Goal: Task Accomplishment & Management: Use online tool/utility

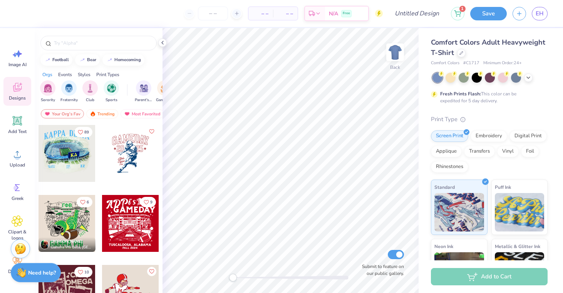
scroll to position [17, 0]
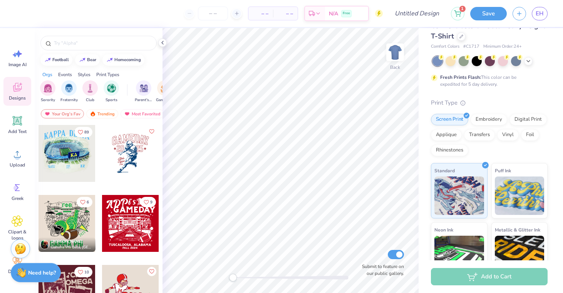
click at [523, 61] on div at bounding box center [489, 61] width 115 height 10
click at [526, 62] on icon at bounding box center [528, 60] width 6 height 6
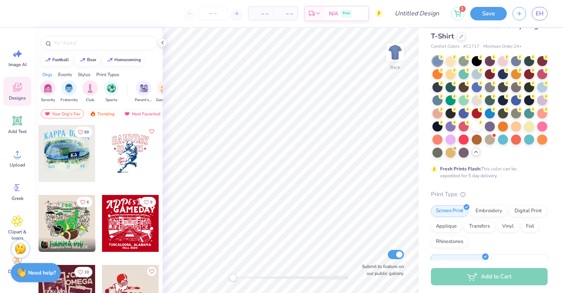
scroll to position [0, 0]
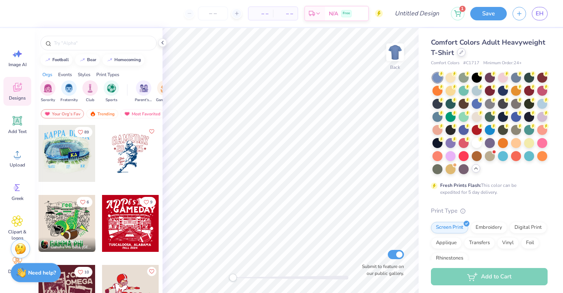
click at [458, 54] on div at bounding box center [461, 52] width 8 height 8
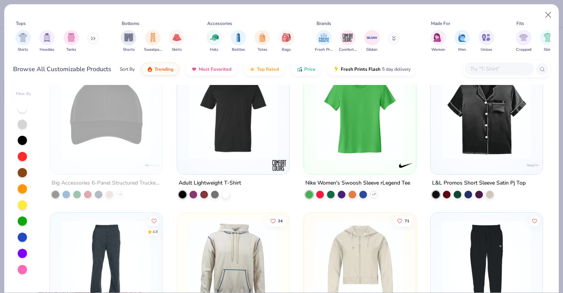
scroll to position [4383, 0]
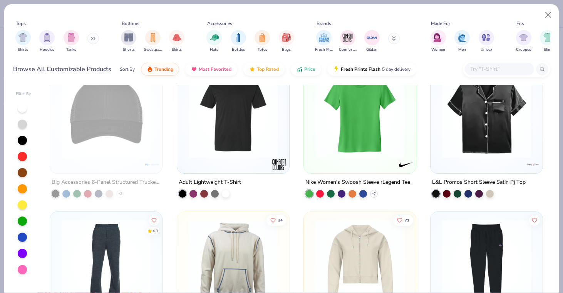
click at [89, 40] on button at bounding box center [93, 39] width 12 height 12
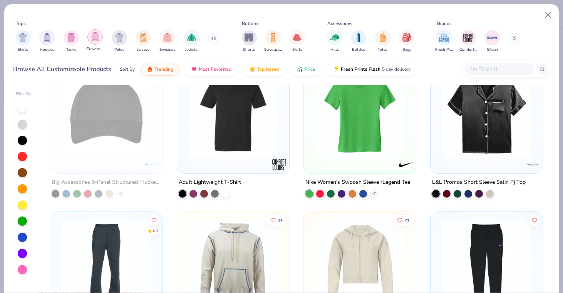
click at [99, 38] on div "filter for Crewnecks" at bounding box center [94, 36] width 15 height 15
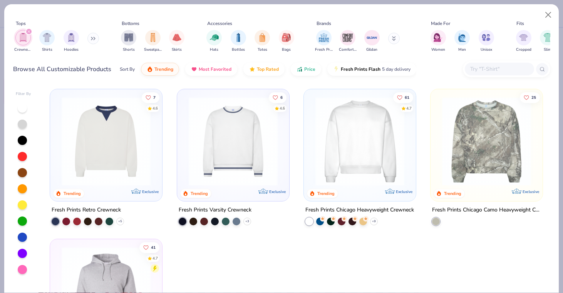
click at [486, 67] on input "text" at bounding box center [498, 69] width 59 height 9
click at [375, 42] on img "filter for Gildan" at bounding box center [372, 37] width 12 height 12
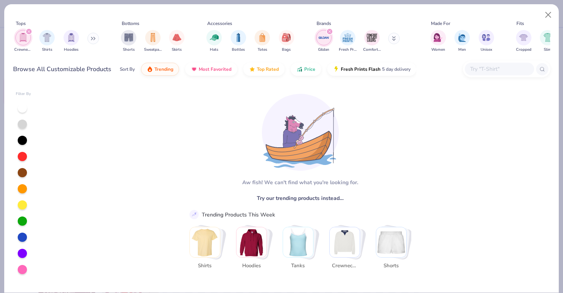
click at [255, 242] on img "Stack Card Button Hoodies" at bounding box center [251, 242] width 30 height 30
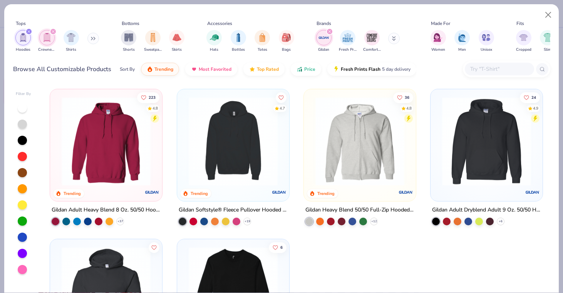
scroll to position [96, 0]
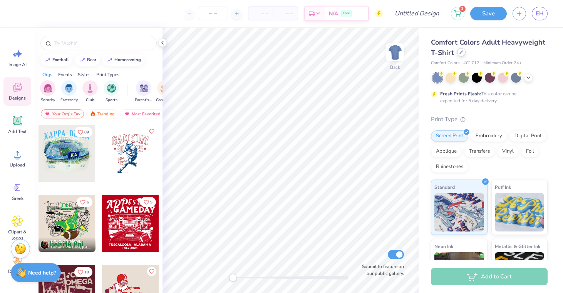
click at [457, 54] on div at bounding box center [461, 52] width 8 height 8
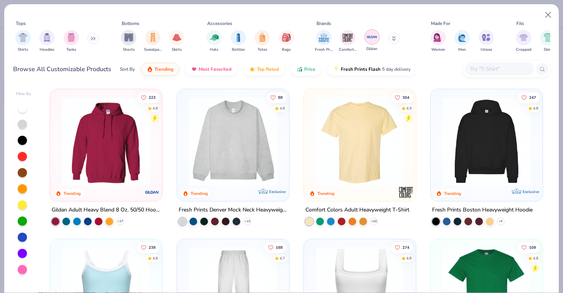
click at [371, 43] on div "filter for Gildan" at bounding box center [371, 36] width 15 height 15
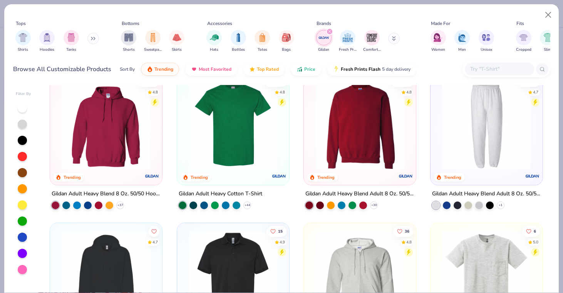
scroll to position [4, 0]
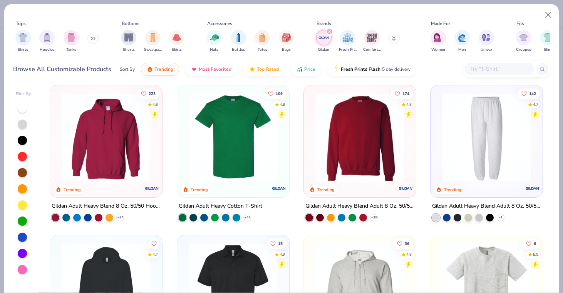
click at [364, 152] on img at bounding box center [359, 137] width 97 height 89
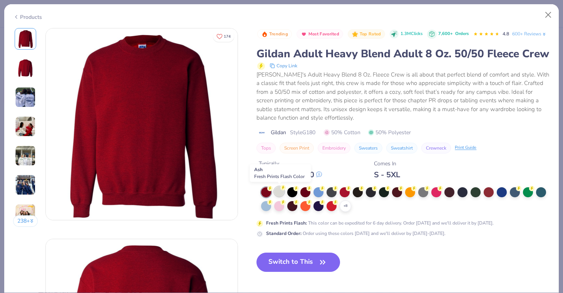
click at [279, 191] on div at bounding box center [279, 192] width 10 height 10
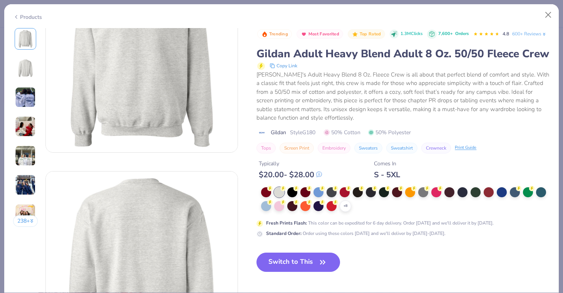
scroll to position [70, 0]
click at [299, 264] on button "Switch to This" at bounding box center [298, 262] width 84 height 19
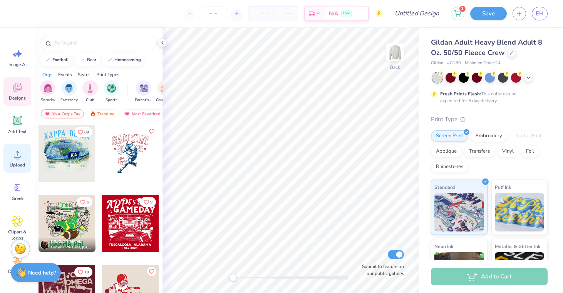
click at [15, 169] on div "Upload" at bounding box center [17, 158] width 28 height 29
click at [14, 165] on span "Upload" at bounding box center [17, 165] width 15 height 6
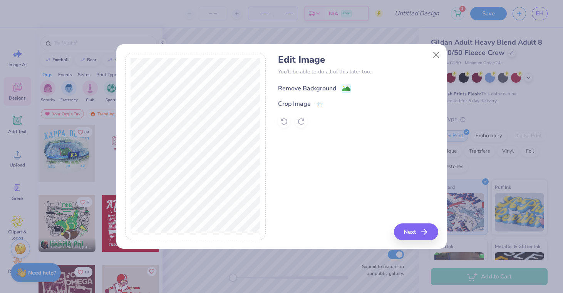
click at [344, 84] on icon at bounding box center [345, 88] width 9 height 9
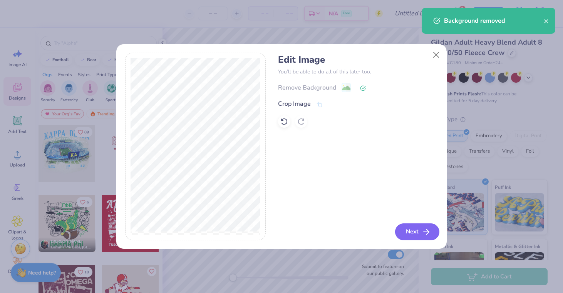
click at [426, 231] on icon "button" at bounding box center [425, 231] width 9 height 9
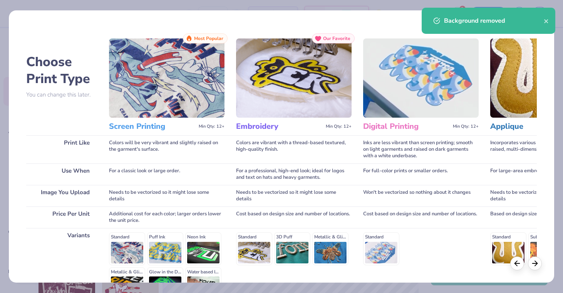
scroll to position [90, 0]
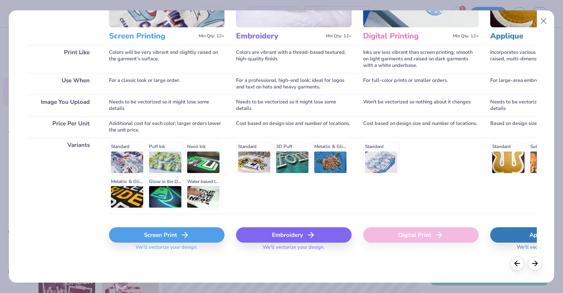
click at [148, 239] on div "Screen Print" at bounding box center [166, 234] width 115 height 15
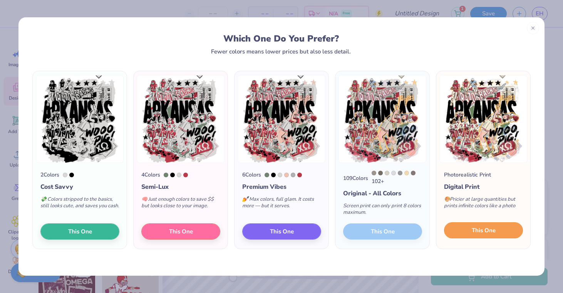
click at [481, 233] on span "This One" at bounding box center [483, 230] width 24 height 9
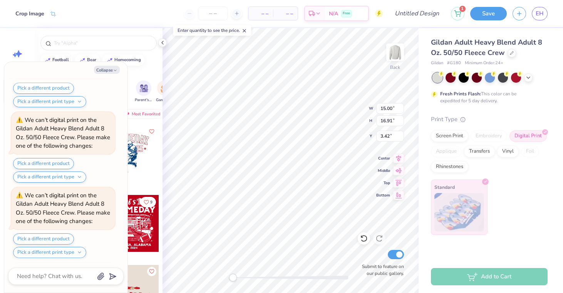
scroll to position [596, 0]
click at [58, 161] on button "Pick a different product" at bounding box center [43, 163] width 61 height 11
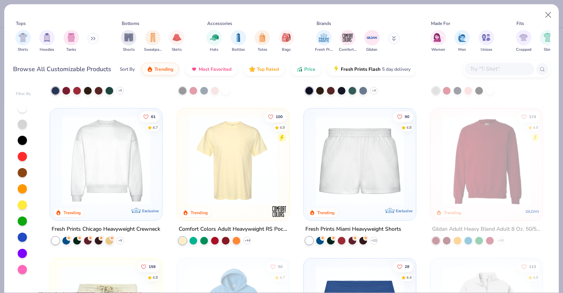
scroll to position [432, 0]
click at [109, 173] on img at bounding box center [106, 160] width 97 height 89
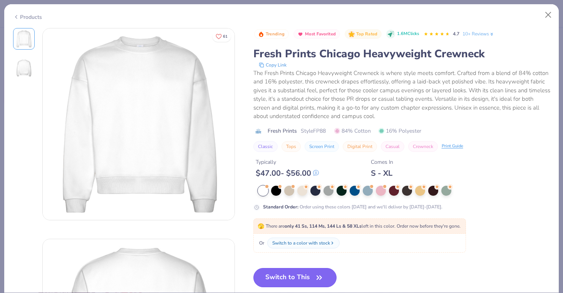
click at [295, 275] on button "Switch to This" at bounding box center [295, 277] width 84 height 19
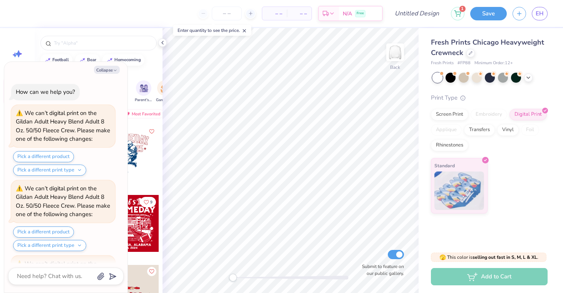
scroll to position [682, 0]
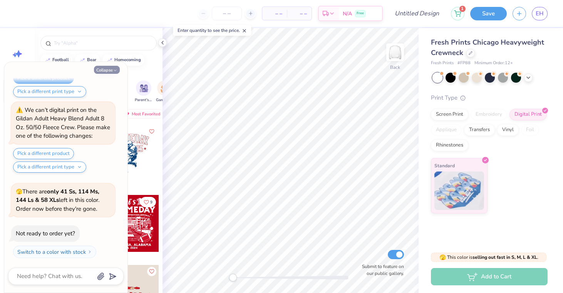
click at [113, 70] on icon "button" at bounding box center [115, 70] width 5 height 5
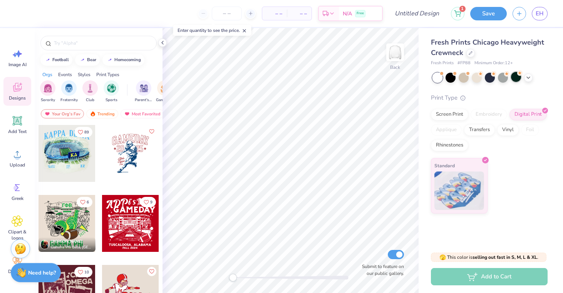
click at [515, 79] on div at bounding box center [516, 77] width 10 height 10
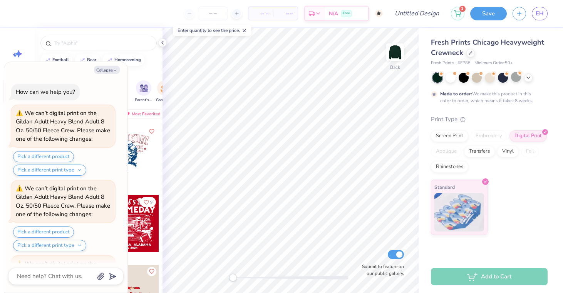
scroll to position [746, 0]
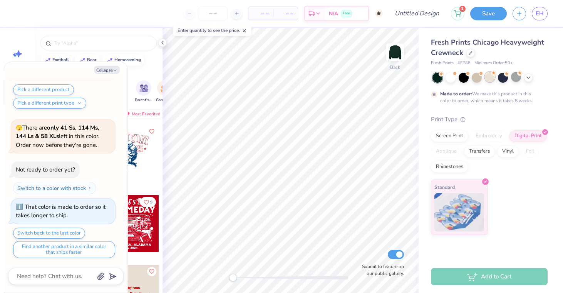
click at [486, 76] on div at bounding box center [489, 77] width 10 height 10
click at [461, 82] on div at bounding box center [489, 78] width 115 height 10
click at [451, 78] on div at bounding box center [450, 77] width 10 height 10
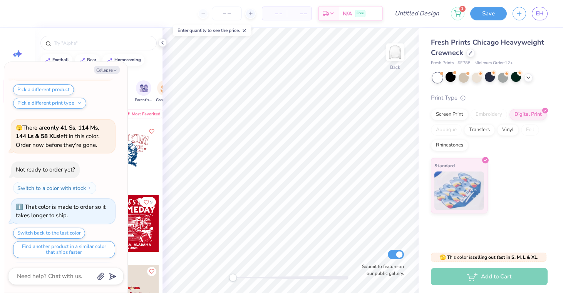
scroll to position [870, 0]
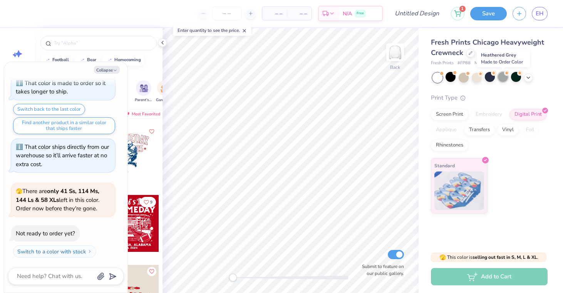
click at [507, 78] on div at bounding box center [503, 77] width 10 height 10
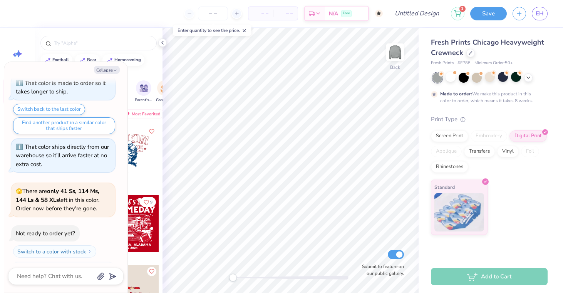
scroll to position [934, 0]
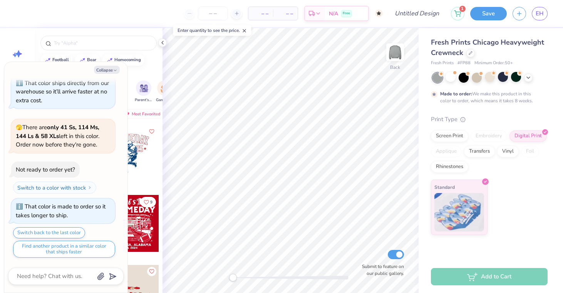
click at [524, 81] on div at bounding box center [489, 78] width 115 height 10
click at [529, 81] on div at bounding box center [528, 78] width 8 height 8
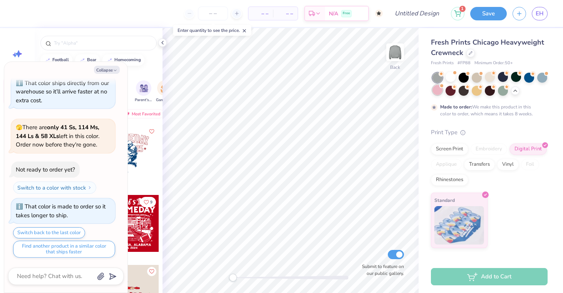
click at [439, 90] on div at bounding box center [437, 90] width 10 height 10
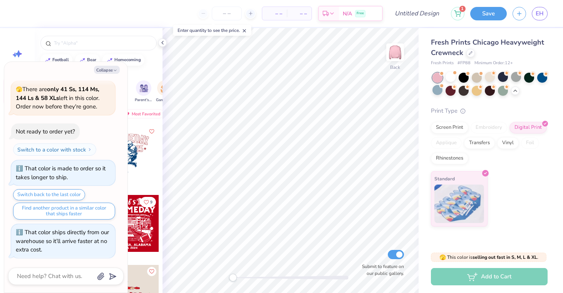
scroll to position [1057, 0]
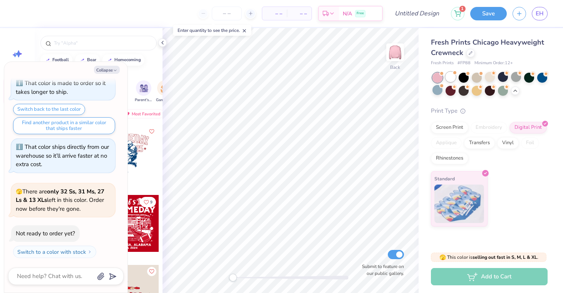
click at [449, 79] on div at bounding box center [450, 77] width 10 height 10
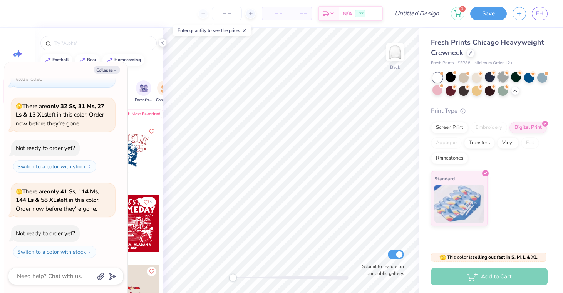
click at [498, 79] on div at bounding box center [503, 77] width 10 height 10
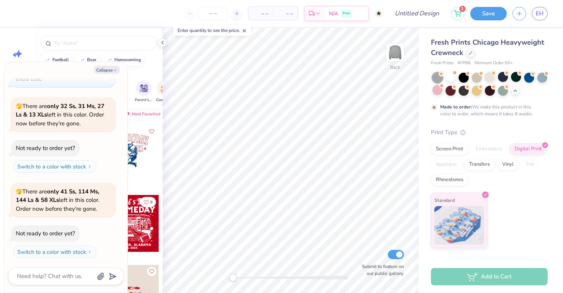
scroll to position [1206, 0]
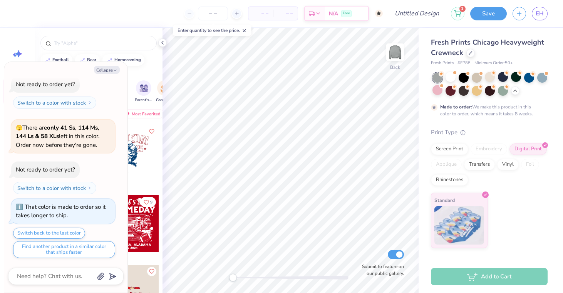
click at [439, 79] on div at bounding box center [437, 78] width 10 height 10
click at [435, 77] on div at bounding box center [437, 78] width 10 height 10
click at [539, 79] on div at bounding box center [542, 77] width 10 height 10
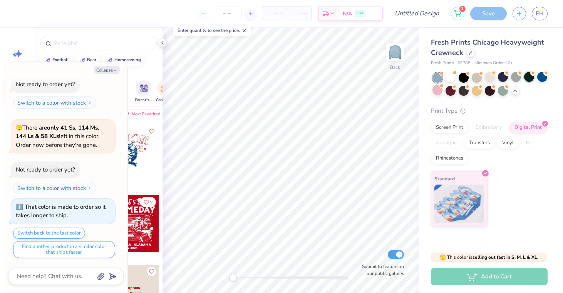
scroll to position [1330, 0]
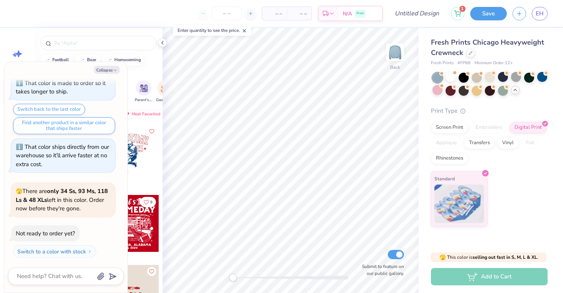
click at [514, 86] on div at bounding box center [515, 90] width 8 height 8
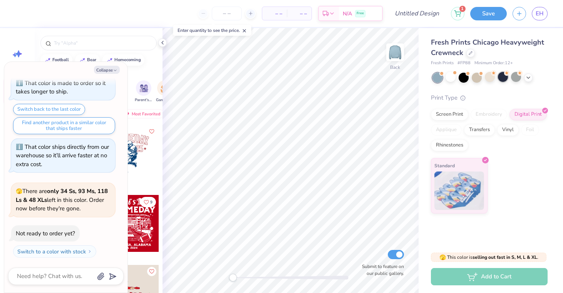
click at [501, 78] on div at bounding box center [503, 77] width 10 height 10
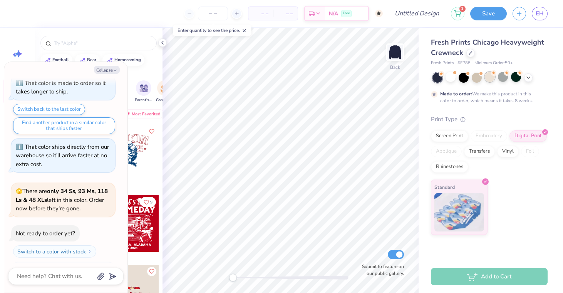
scroll to position [1394, 0]
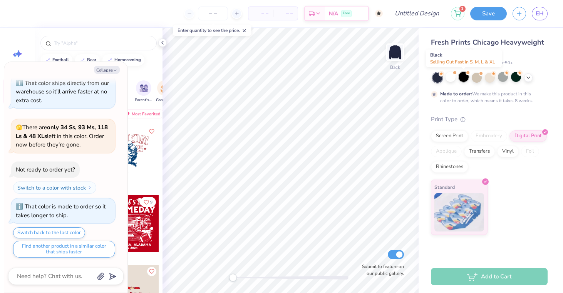
click at [466, 75] on div at bounding box center [463, 77] width 10 height 10
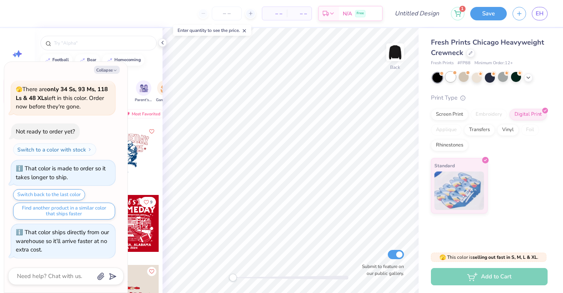
scroll to position [1518, 0]
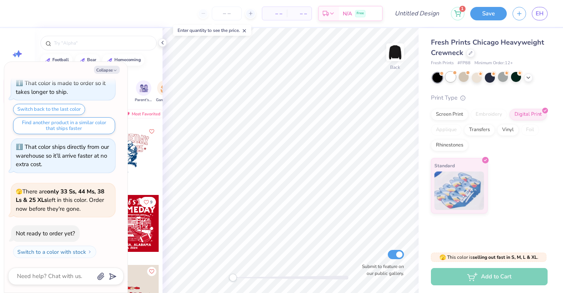
click at [452, 80] on div at bounding box center [450, 77] width 10 height 10
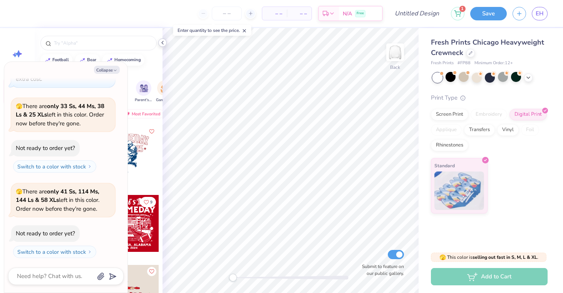
click at [164, 42] on icon at bounding box center [162, 43] width 6 height 6
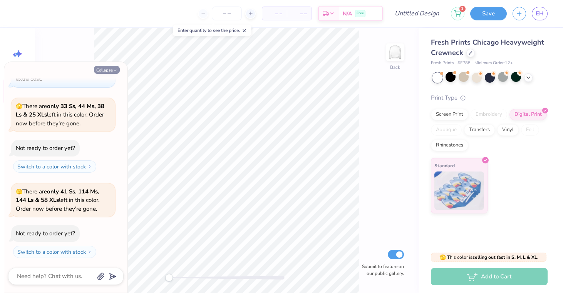
click at [105, 70] on button "Collapse" at bounding box center [107, 70] width 26 height 8
type textarea "x"
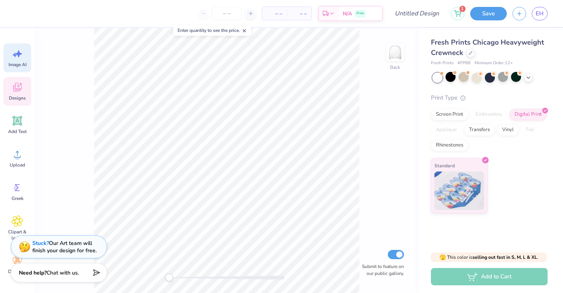
click at [22, 60] on div "Image AI" at bounding box center [17, 57] width 28 height 29
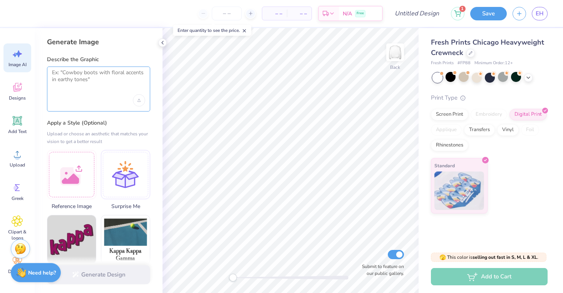
click at [99, 87] on textarea at bounding box center [98, 78] width 93 height 19
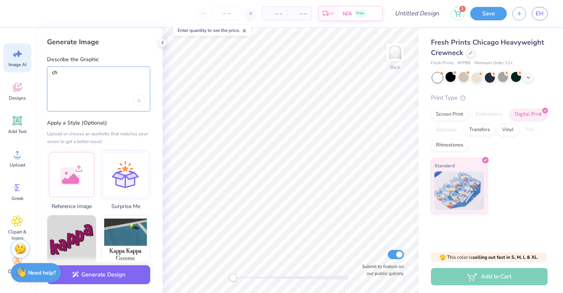
type textarea "c"
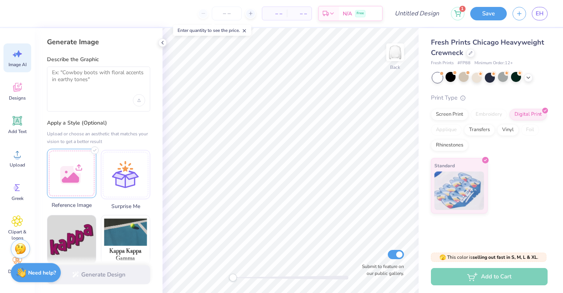
click at [75, 165] on div at bounding box center [71, 173] width 49 height 49
click at [111, 90] on div at bounding box center [98, 89] width 103 height 45
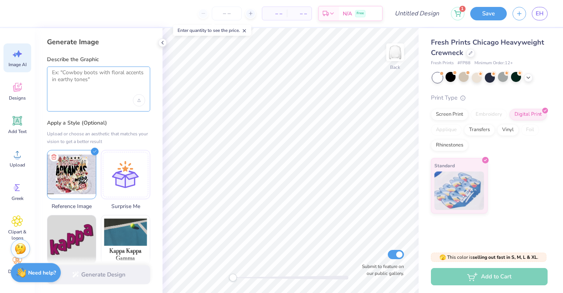
click at [101, 82] on textarea at bounding box center [98, 78] width 93 height 19
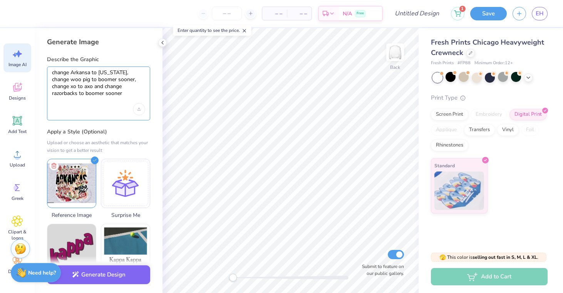
click at [115, 80] on textarea "change Arkansa to Oklahoma, change woo pig to boomer sooner, change xo to axo a…" at bounding box center [98, 83] width 93 height 28
drag, startPoint x: 79, startPoint y: 79, endPoint x: 115, endPoint y: 80, distance: 35.4
click at [115, 80] on textarea "change Arkansa to Oklahoma, change woo pig to boomer sooner, change xo to axo a…" at bounding box center [98, 83] width 93 height 28
type textarea "change Arkansa to [US_STATE], change woo pig to boomer, change xo to axo and ch…"
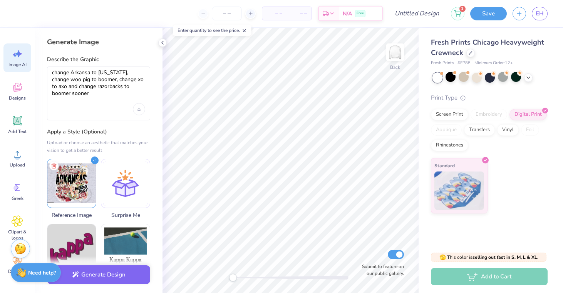
click at [120, 103] on div at bounding box center [98, 109] width 93 height 12
click at [108, 279] on button "Generate Design" at bounding box center [98, 273] width 103 height 19
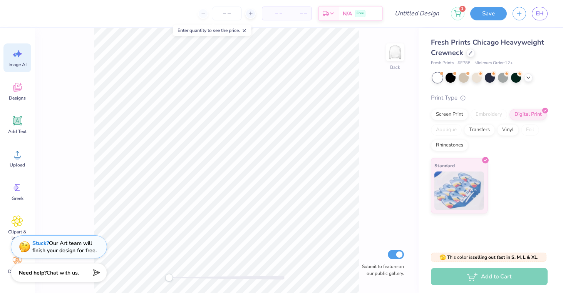
scroll to position [0, 17]
click at [363, 238] on icon at bounding box center [364, 239] width 8 height 8
click at [85, 250] on div "Stuck? Our Art team will finish your design for free." at bounding box center [64, 246] width 64 height 15
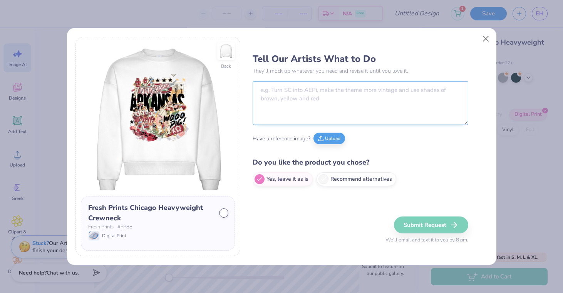
click at [296, 115] on textarea at bounding box center [359, 103] width 215 height 44
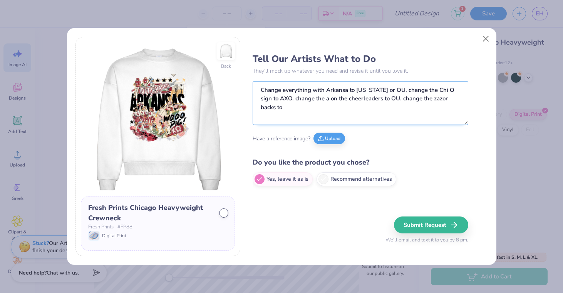
type textarea "Change everything with Arkansa to [US_STATE] or OU, change the Chi O sign to AX…"
